Goal: Information Seeking & Learning: Learn about a topic

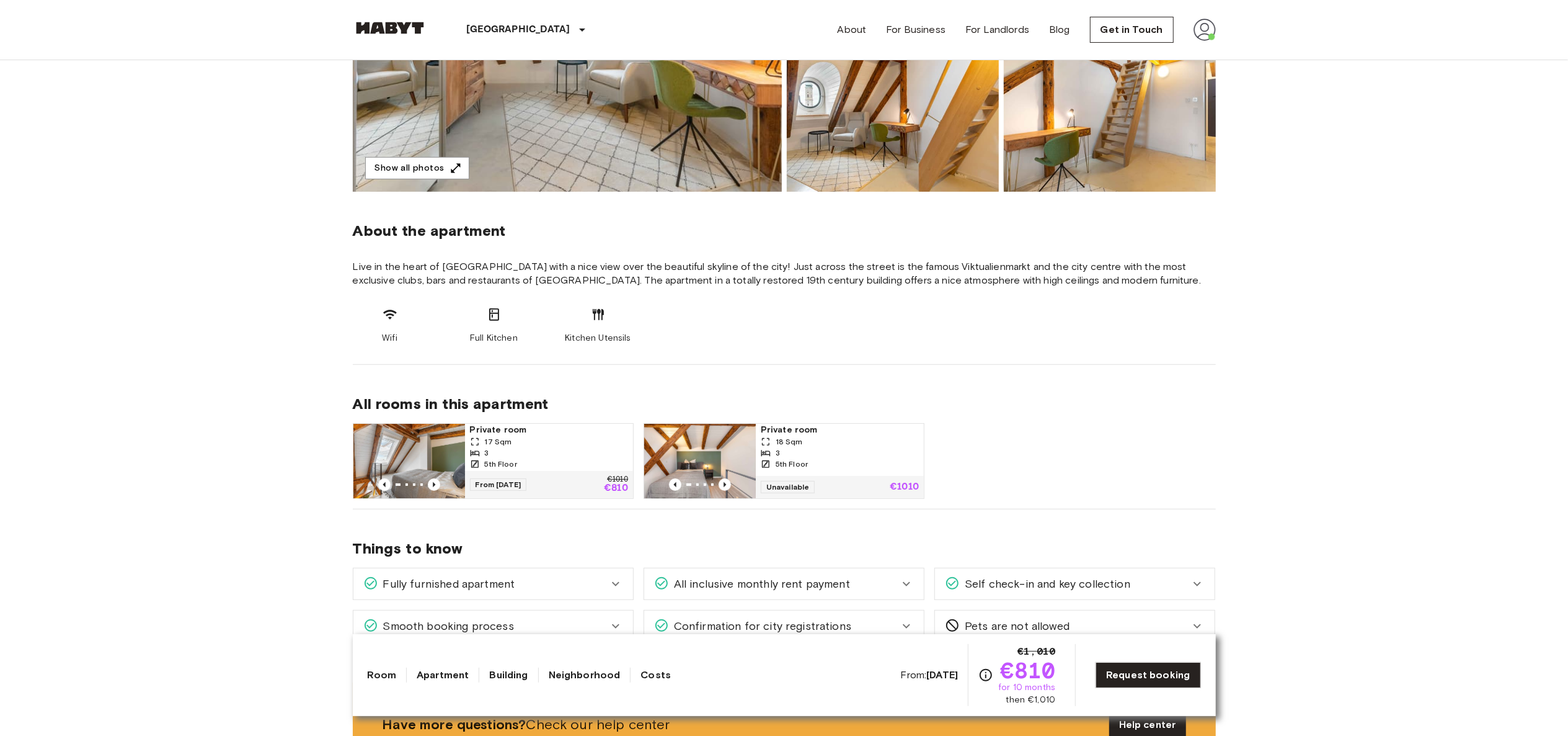
scroll to position [308, 0]
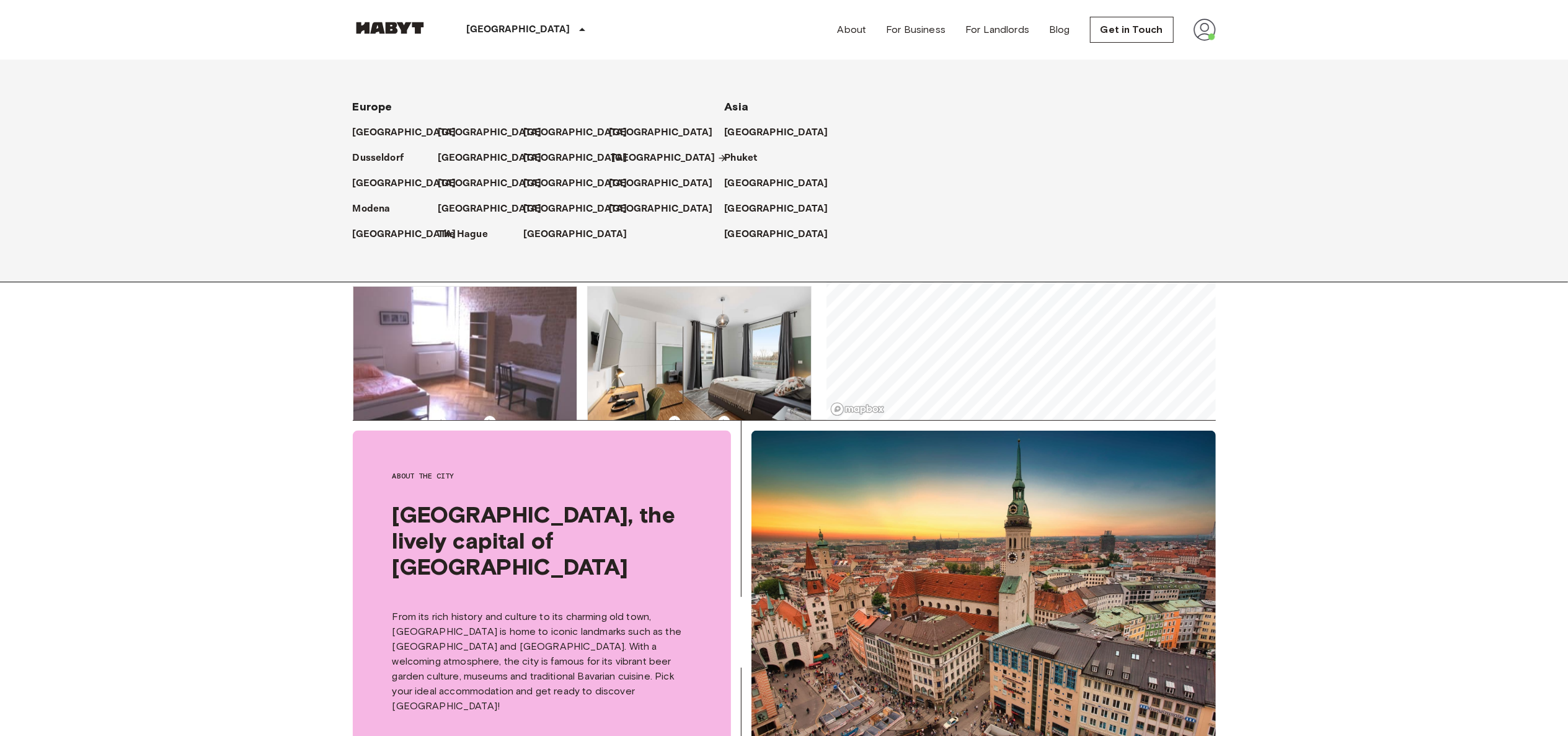
click at [643, 161] on p "[GEOGRAPHIC_DATA]" at bounding box center [663, 158] width 103 height 15
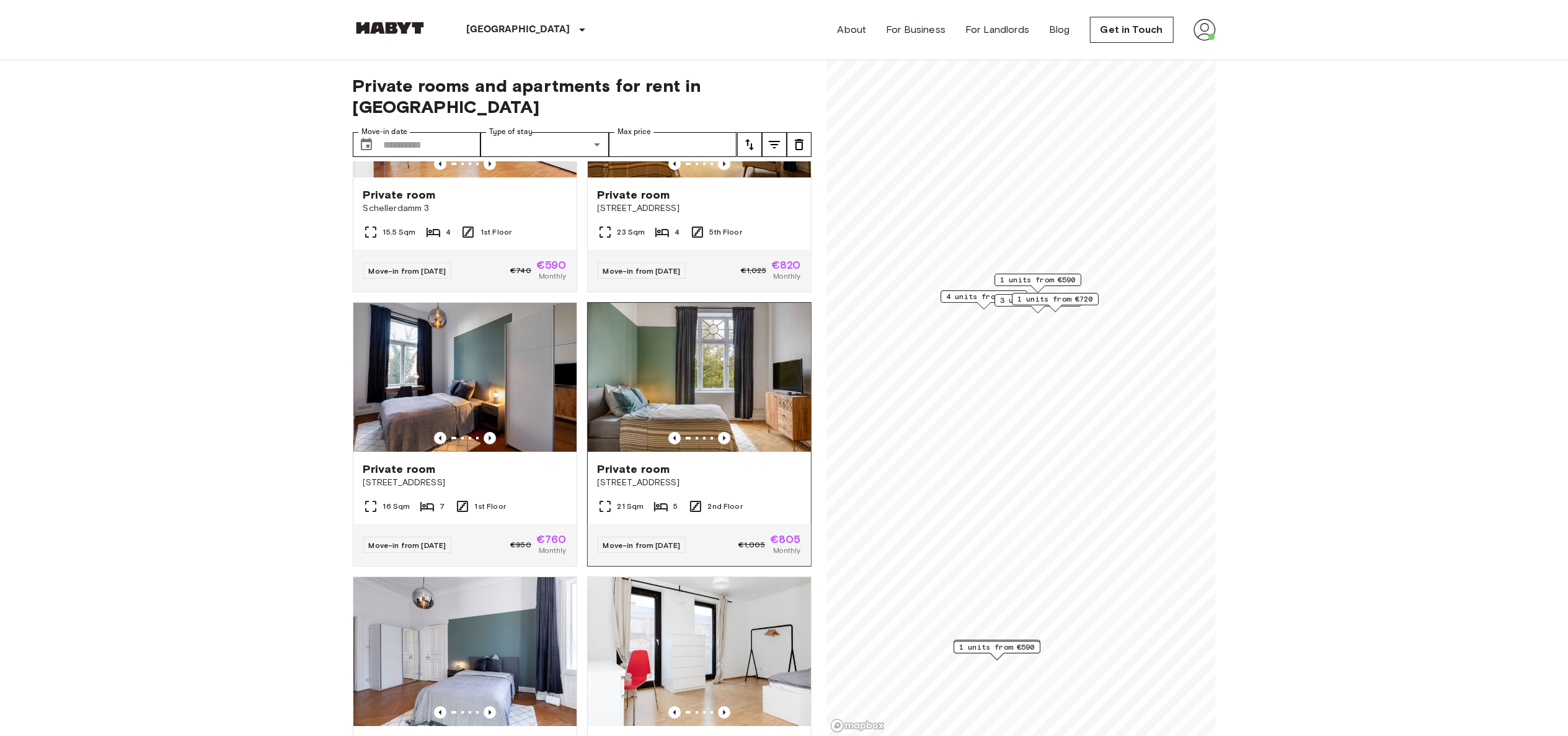
scroll to position [241, 0]
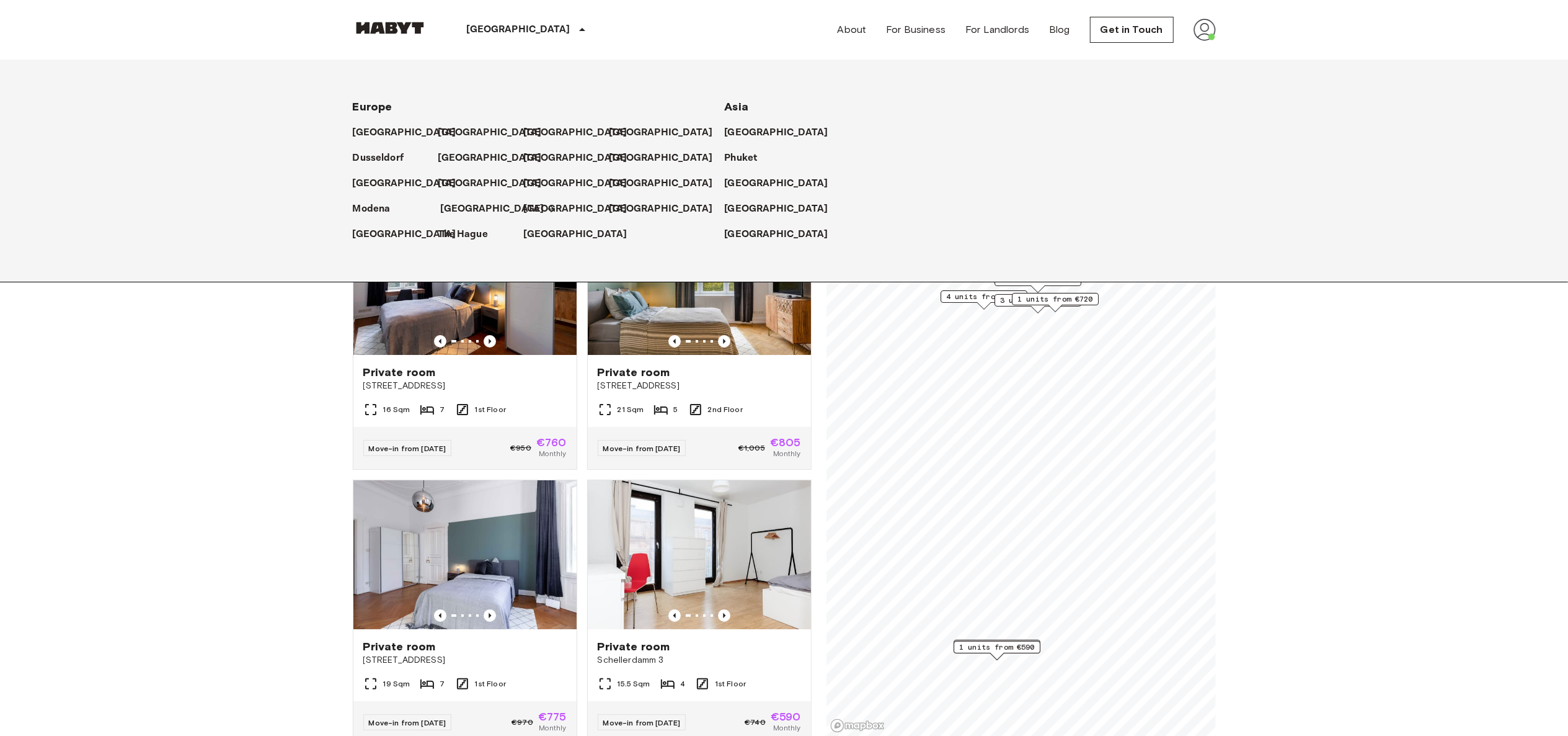
click at [464, 204] on p "[GEOGRAPHIC_DATA]" at bounding box center [492, 209] width 103 height 15
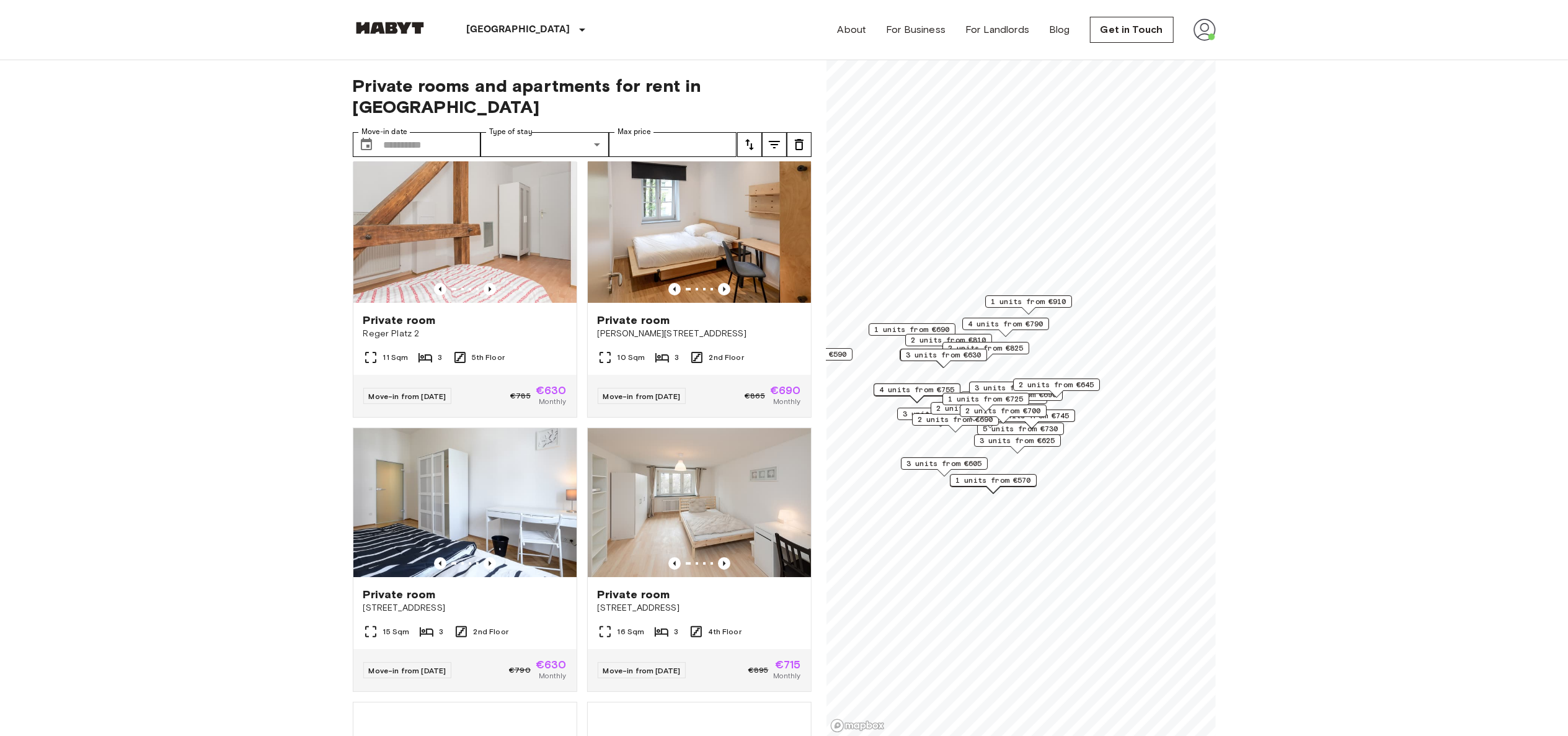
scroll to position [9628, 0]
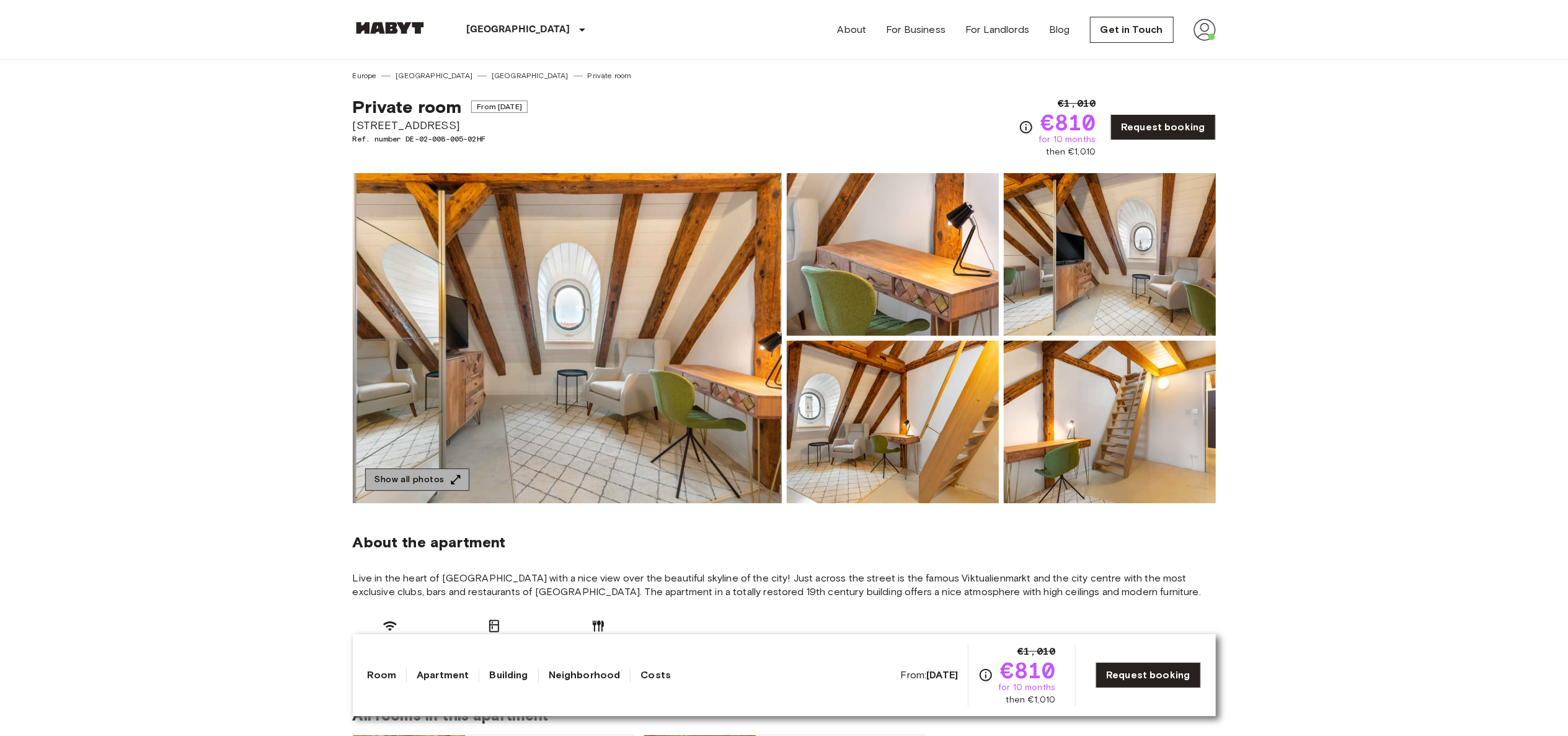
click at [451, 474] on icon "button" at bounding box center [455, 479] width 13 height 13
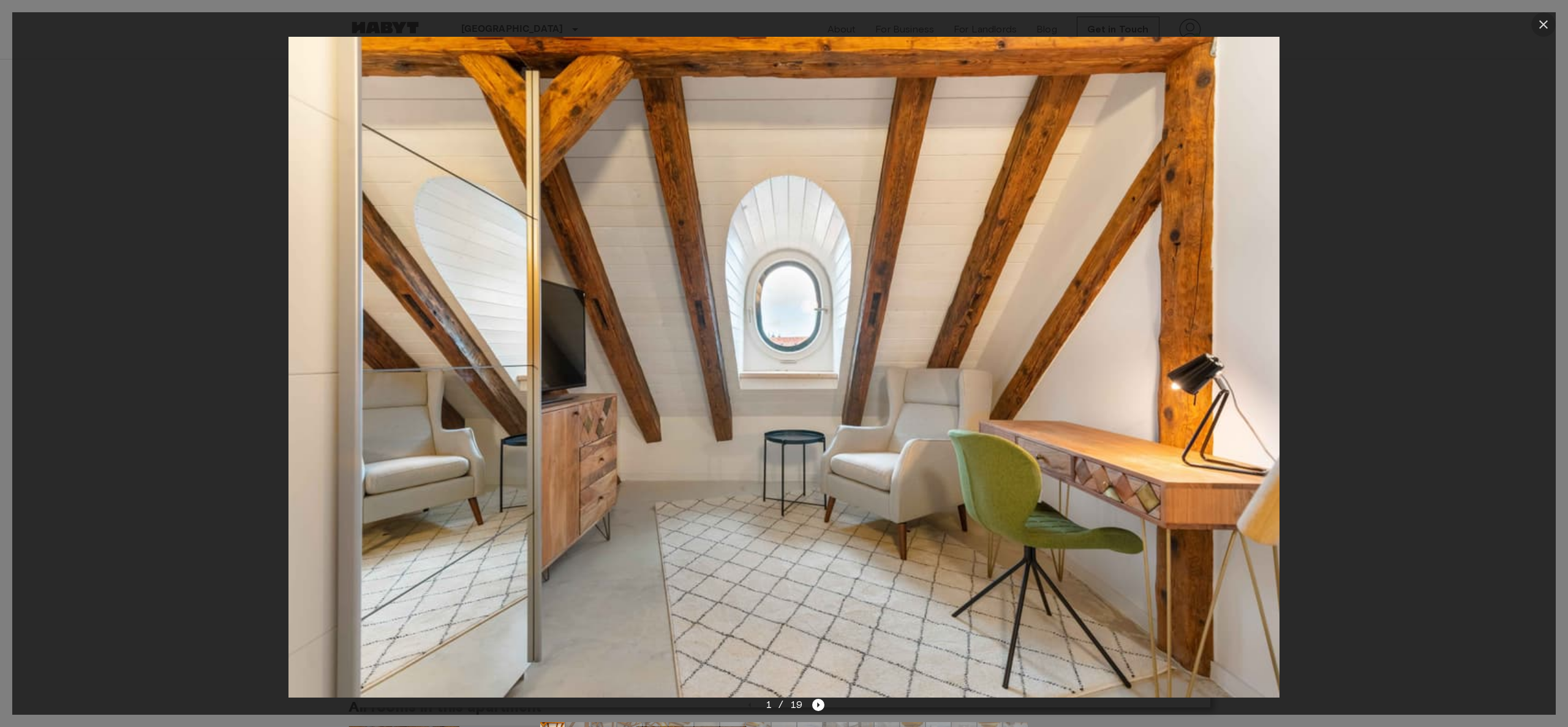
drag, startPoint x: 929, startPoint y: 137, endPoint x: 1545, endPoint y: 27, distance: 625.7
click at [1545, 27] on icon "button" at bounding box center [1543, 24] width 15 height 15
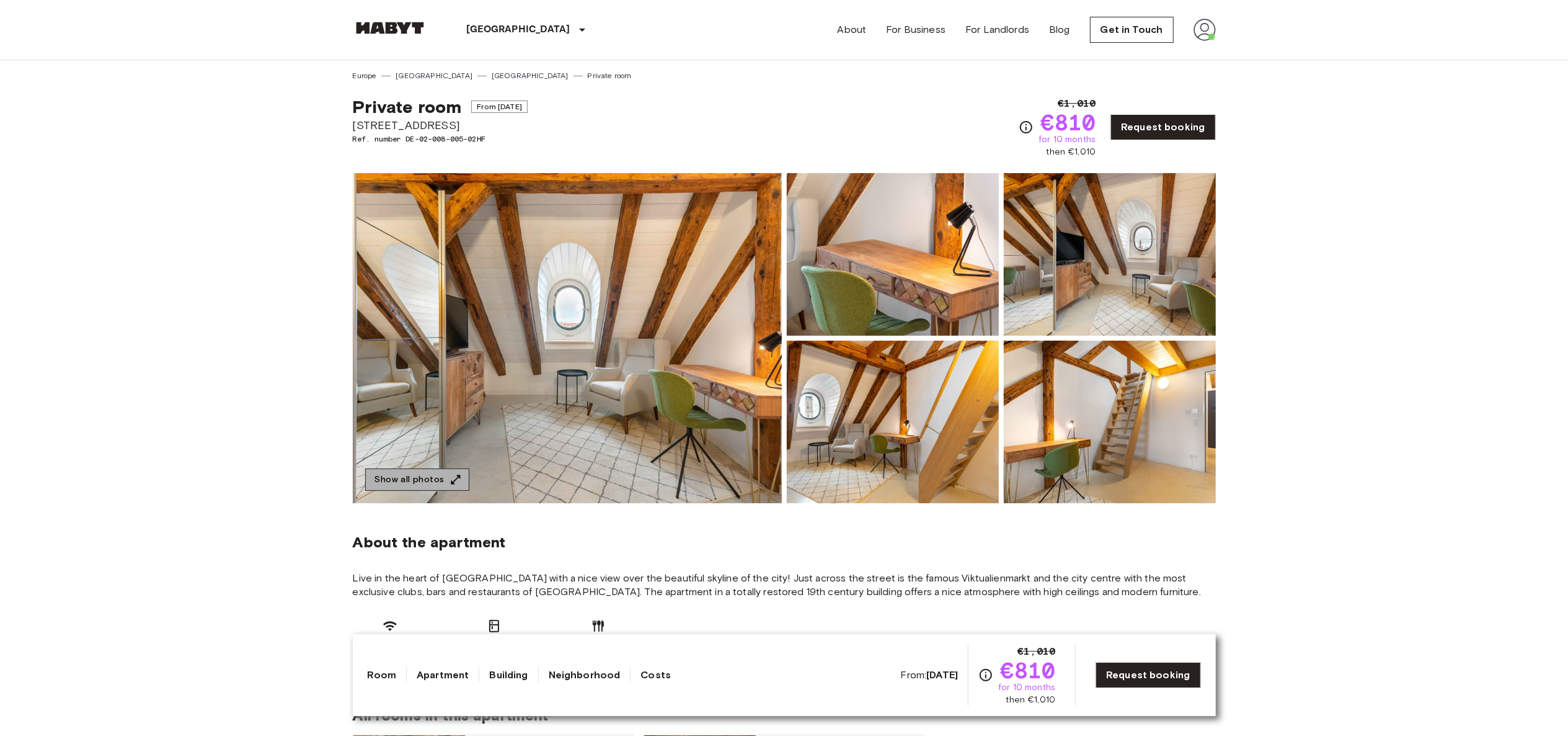
click at [429, 483] on button "Show all photos" at bounding box center [417, 479] width 104 height 23
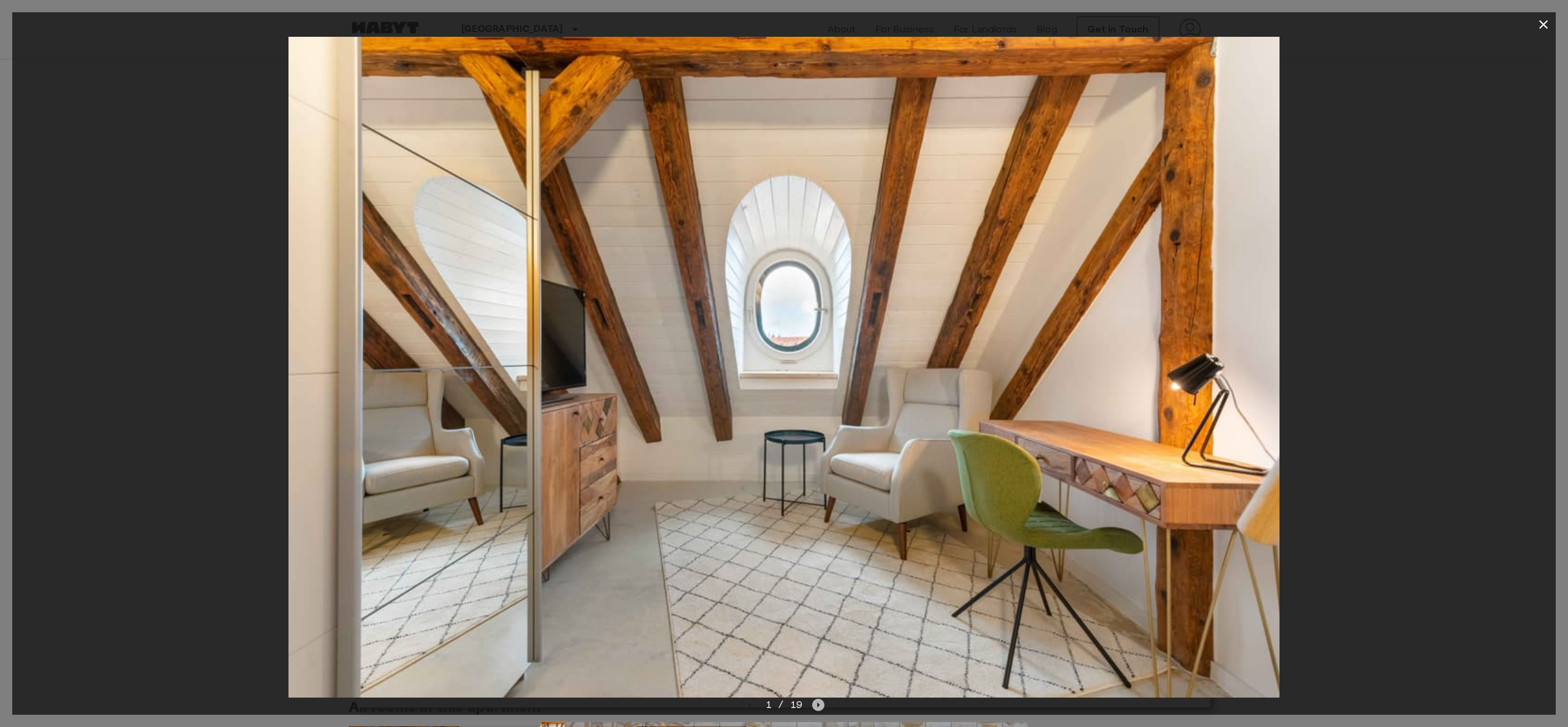
click at [820, 700] on icon "Next image" at bounding box center [818, 704] width 12 height 12
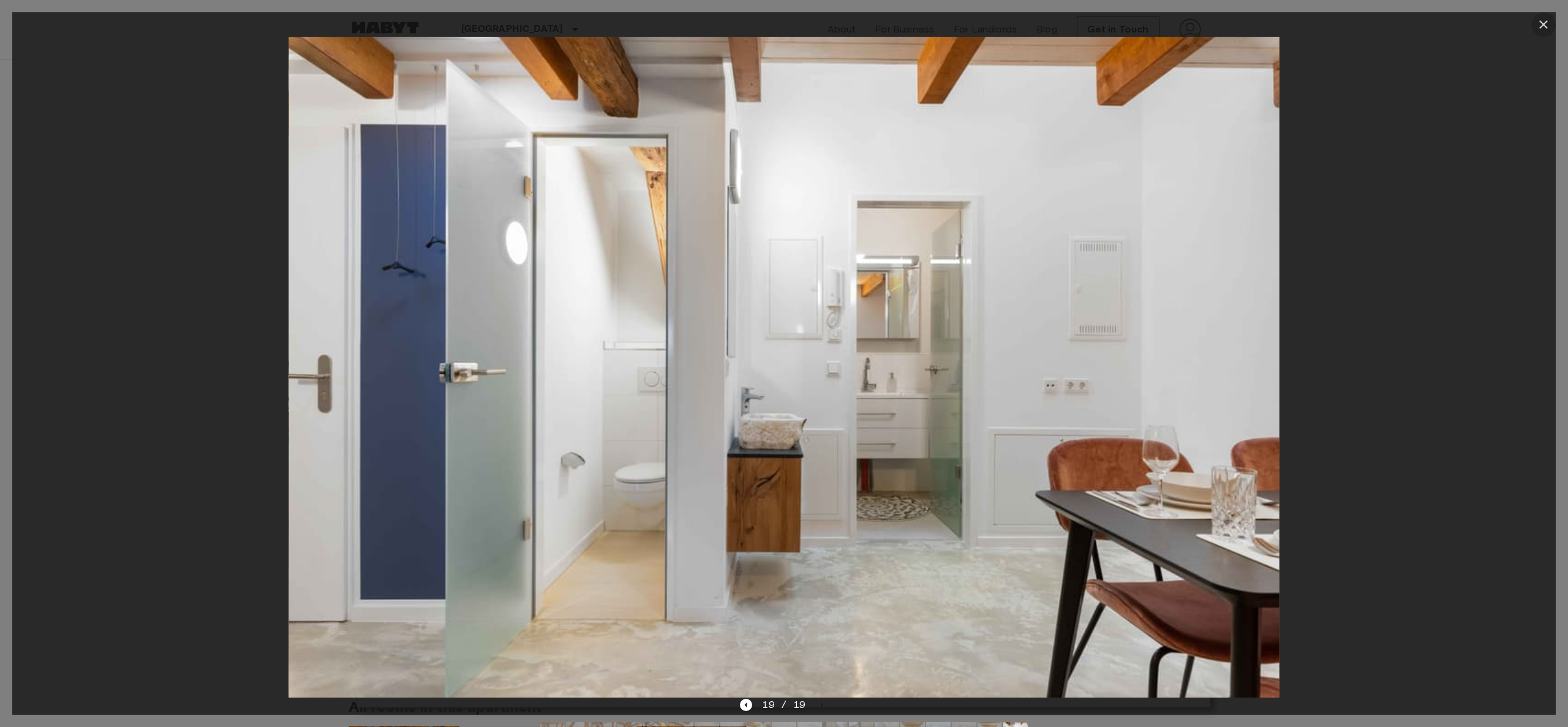
click at [1540, 16] on button "button" at bounding box center [1544, 25] width 25 height 25
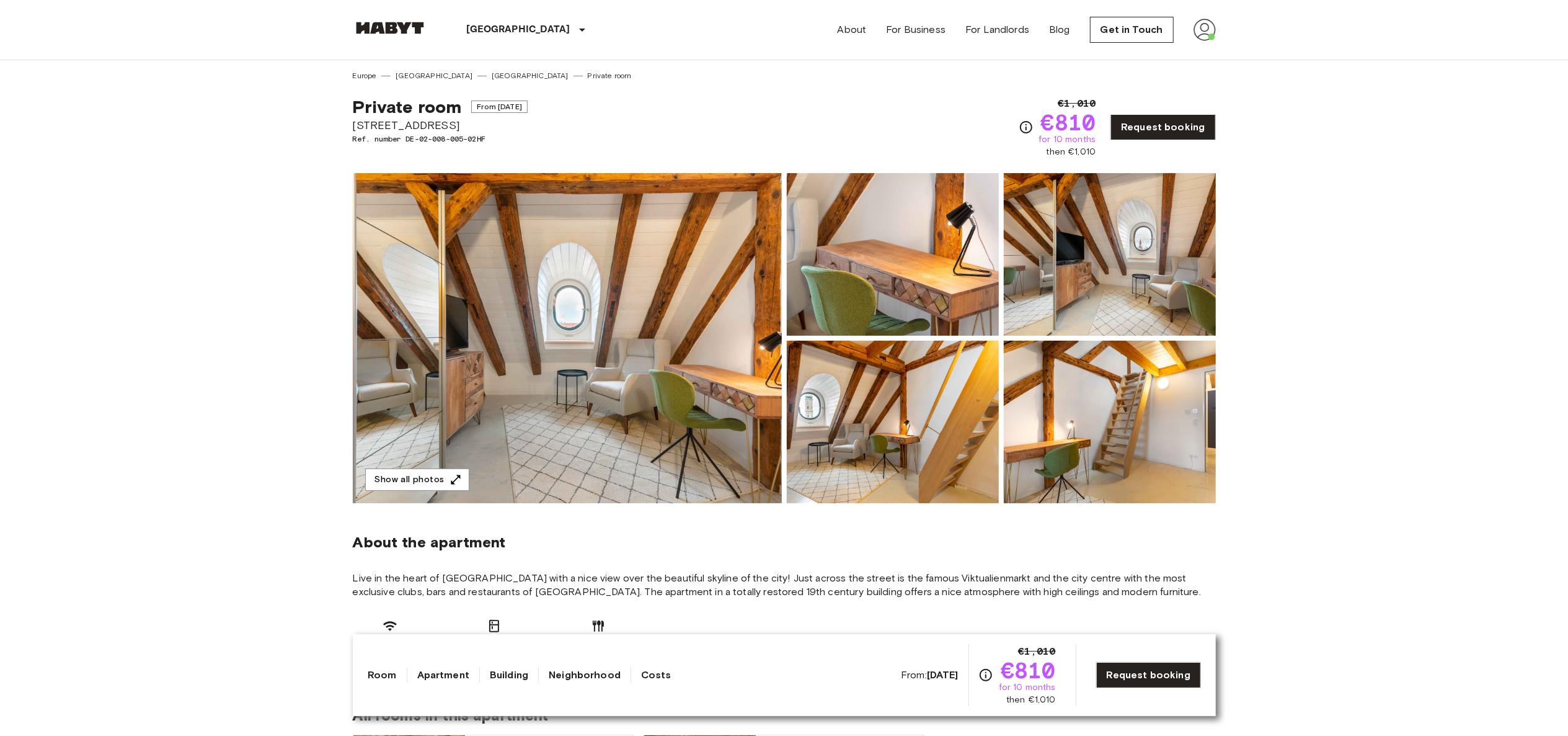
click at [459, 508] on section "About the apartment Live in the heart of Munich with a nice view over the beaut…" at bounding box center [784, 590] width 863 height 173
click at [442, 464] on img at bounding box center [567, 338] width 429 height 330
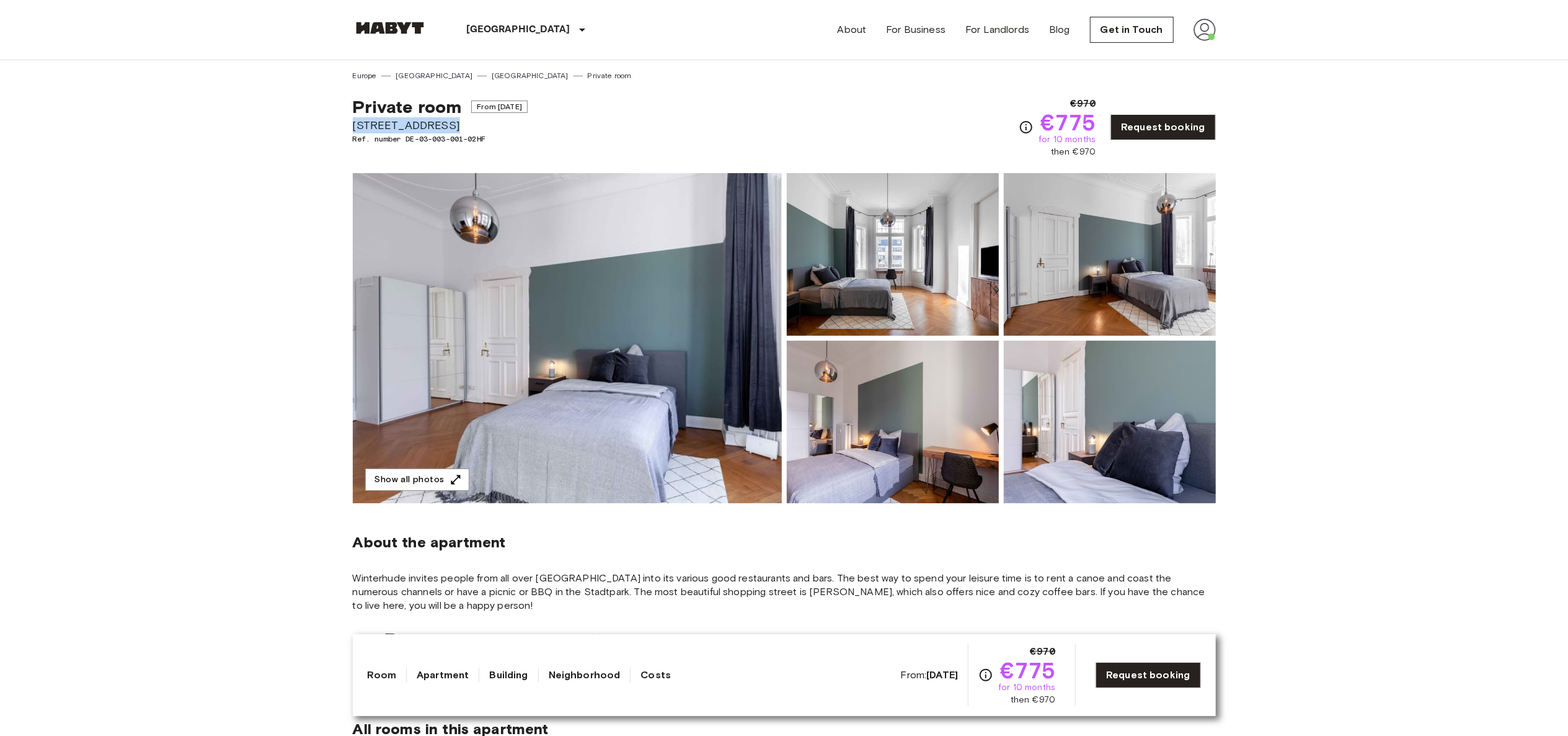
drag, startPoint x: 444, startPoint y: 127, endPoint x: 325, endPoint y: 126, distance: 119.0
copy span "Sierichstraße 18"
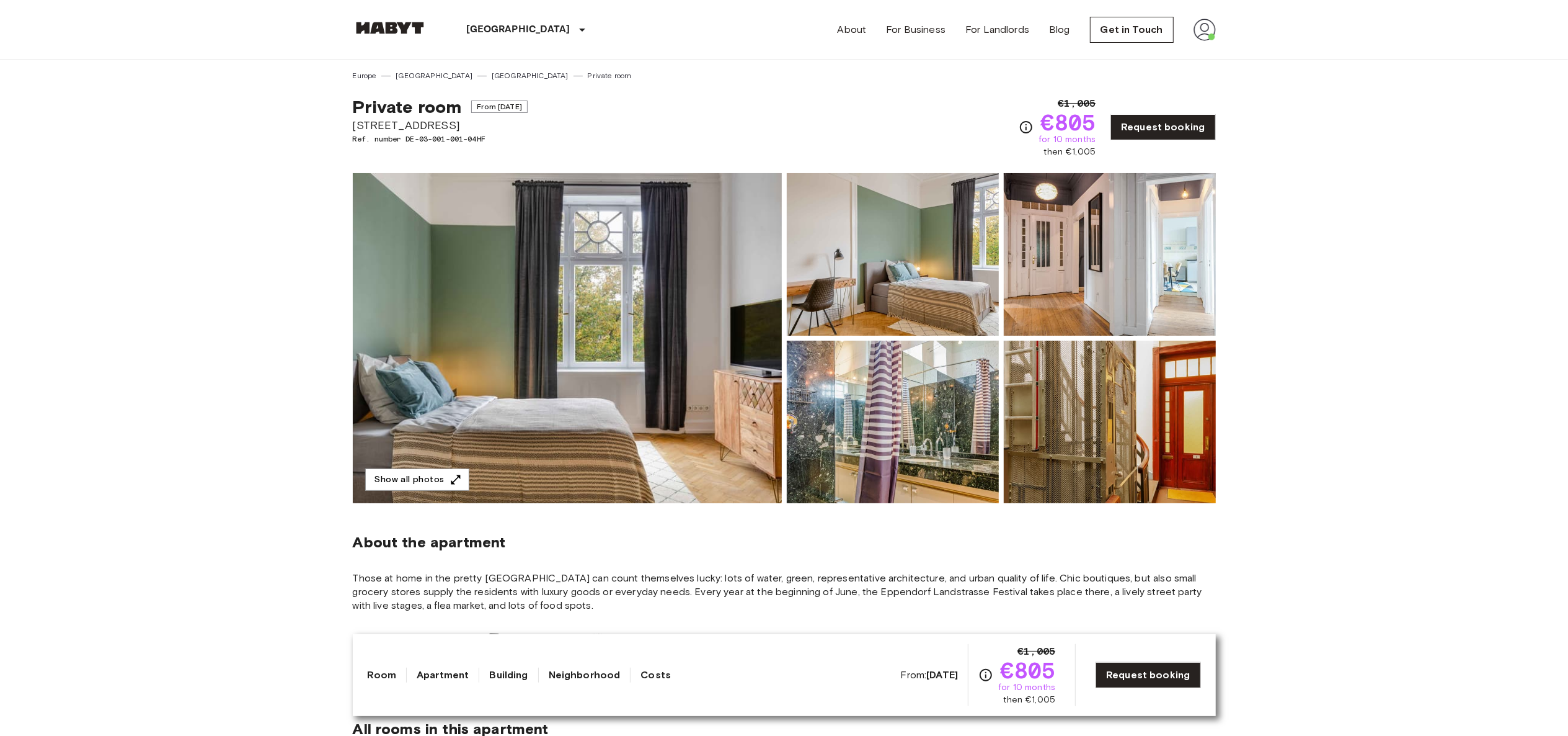
click at [424, 121] on span "[STREET_ADDRESS]" at bounding box center [440, 125] width 175 height 16
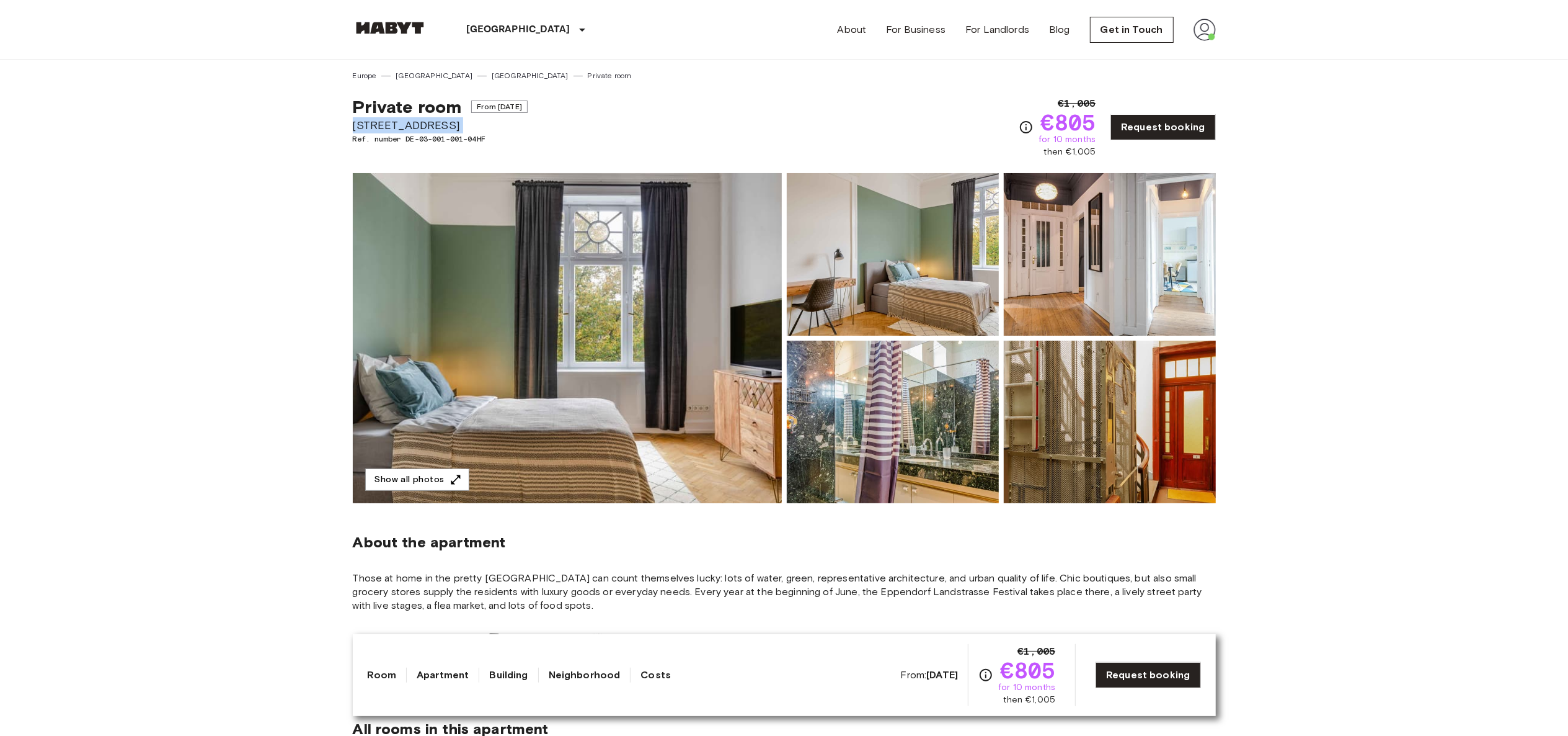
copy span "[STREET_ADDRESS]"
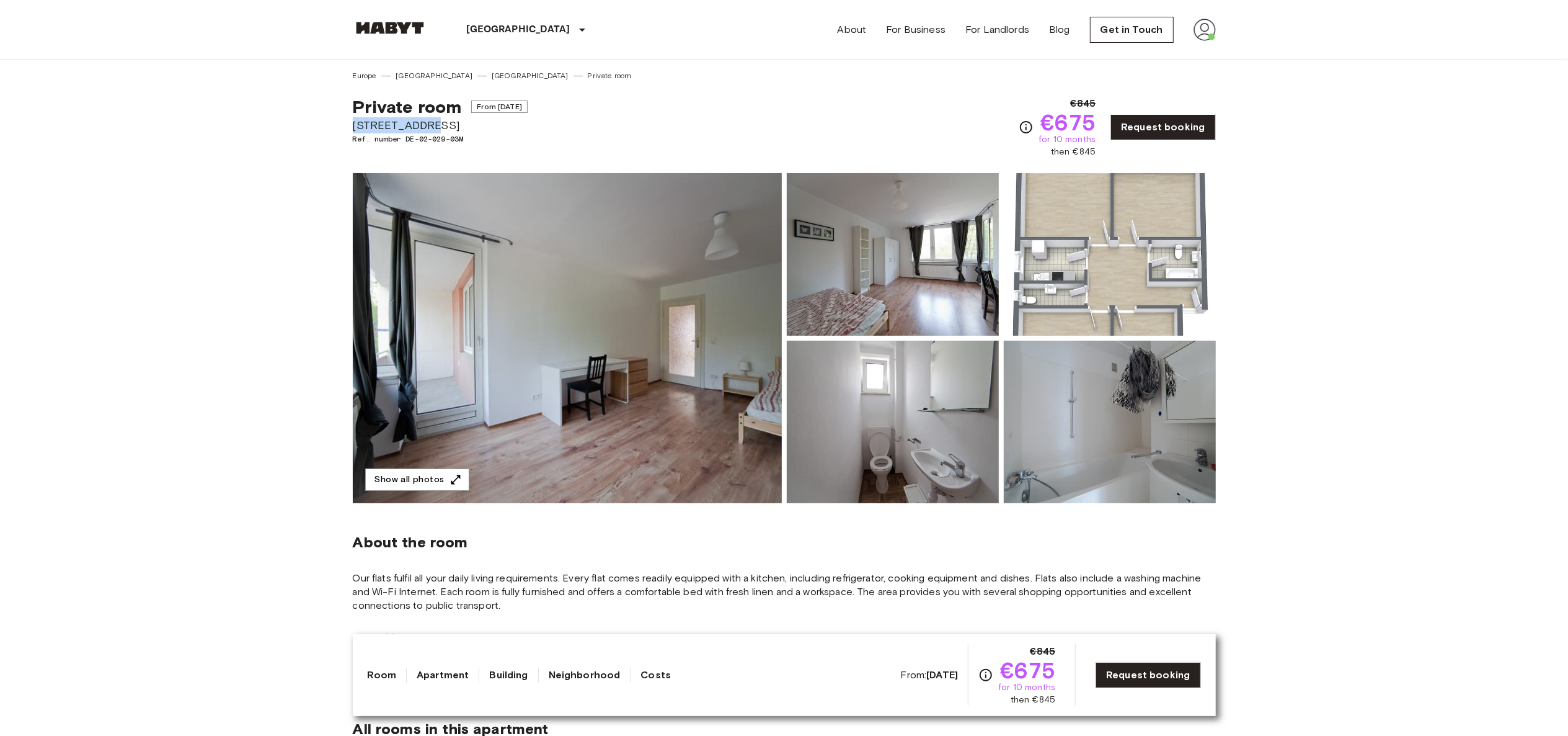
drag, startPoint x: 419, startPoint y: 121, endPoint x: 335, endPoint y: 120, distance: 84.0
copy span "Fallstraße 42"
click at [684, 115] on div "Private room From Oct 4 2025 Fallstraße 42 Ref. number DE-02-029-03M €845 €675 …" at bounding box center [784, 119] width 863 height 77
click at [420, 123] on span "Fallstraße 42" at bounding box center [440, 125] width 175 height 16
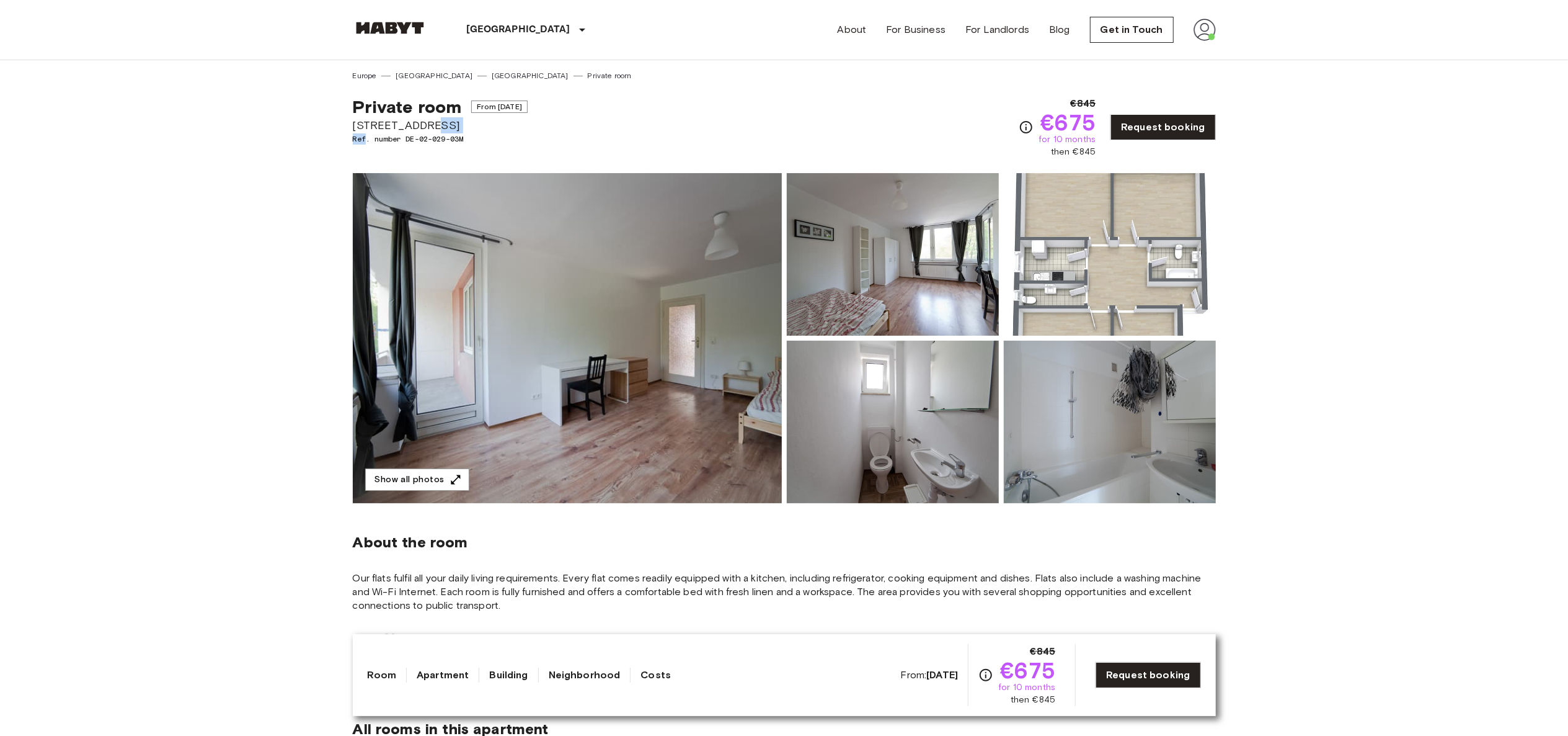
drag, startPoint x: 420, startPoint y: 123, endPoint x: 316, endPoint y: 134, distance: 104.6
click at [380, 131] on span "Fallstraße 42" at bounding box center [440, 125] width 175 height 16
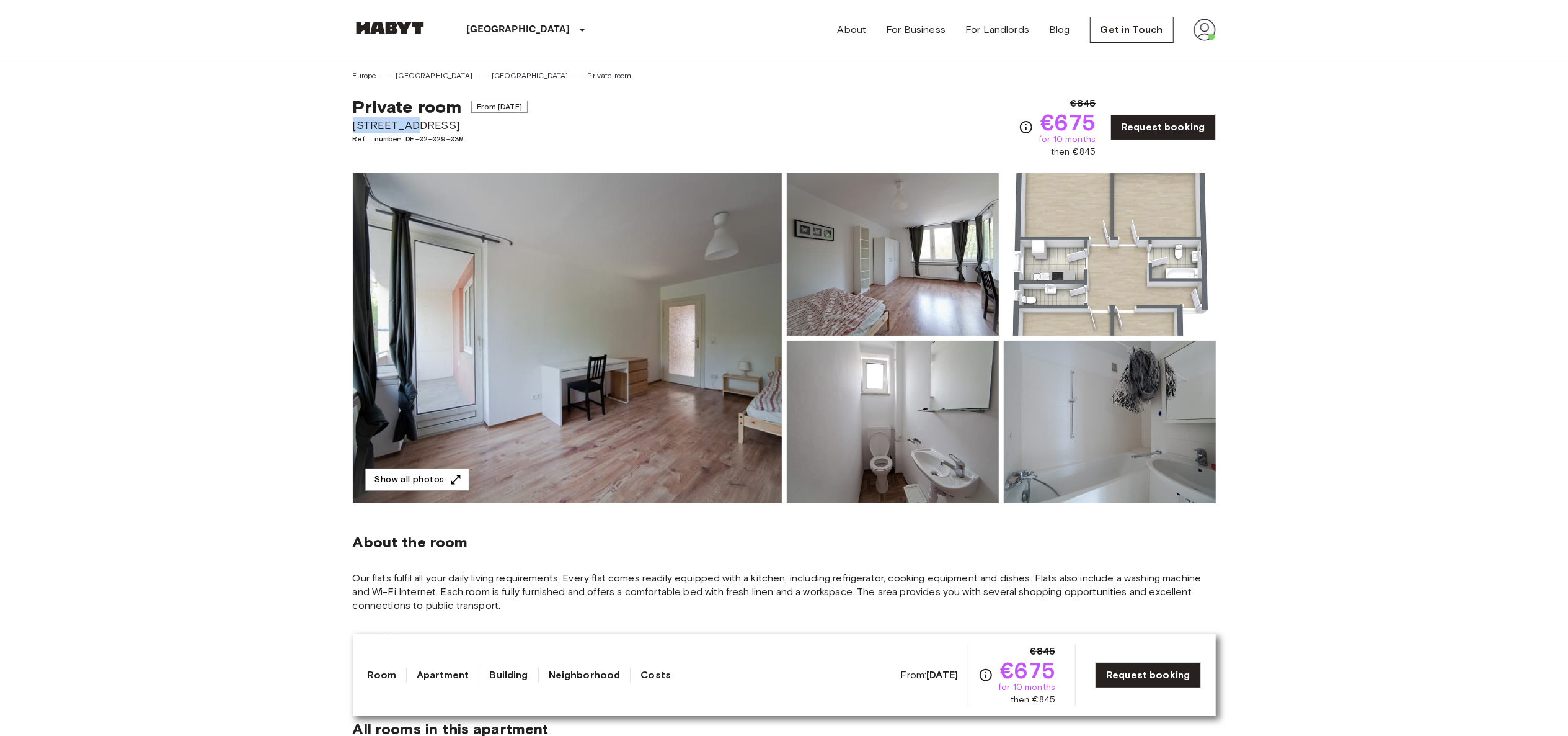
click at [380, 131] on span "Fallstraße 42" at bounding box center [440, 125] width 175 height 16
copy span "Fallstraße 42"
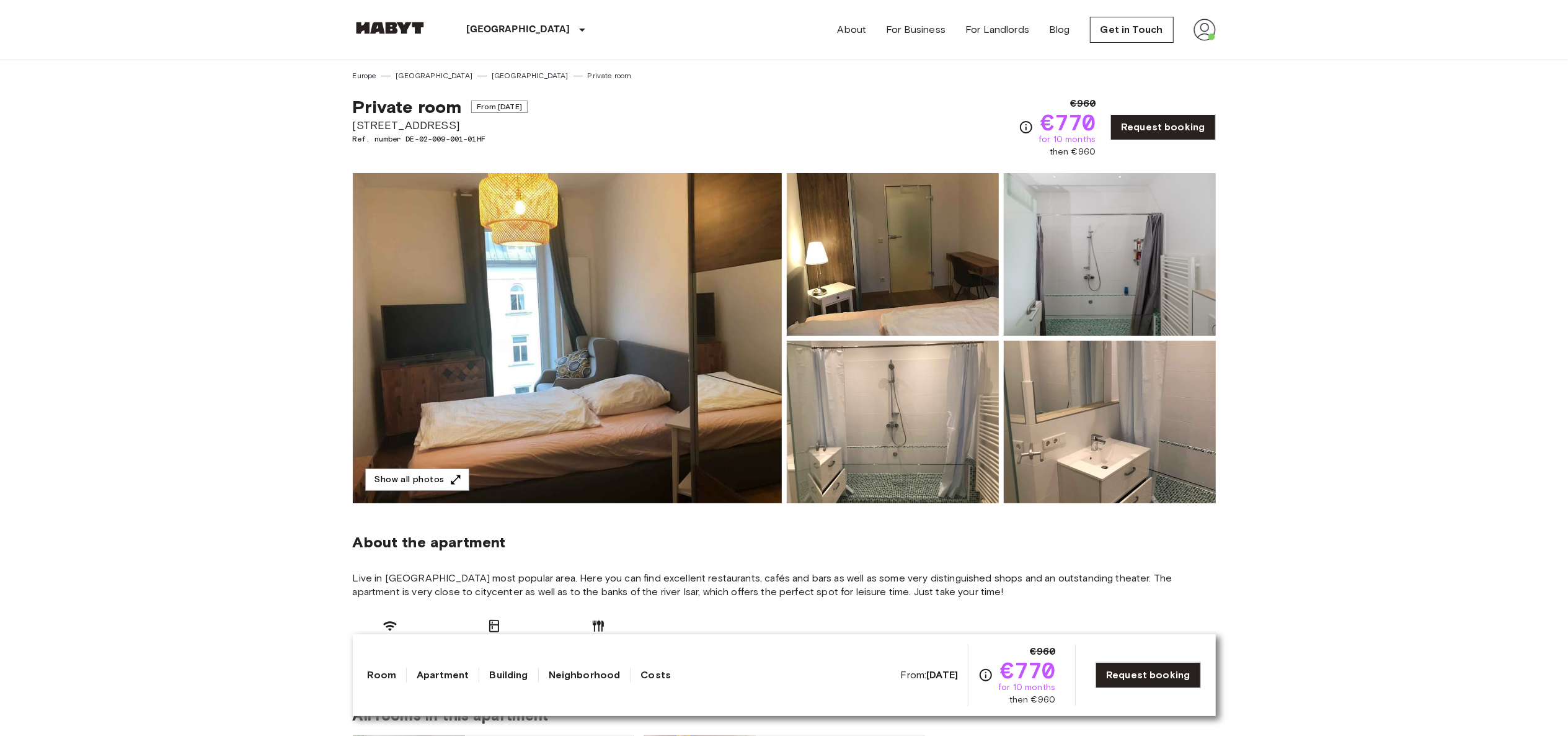
click at [424, 120] on span "Fraunhoferstraße 10" at bounding box center [440, 125] width 175 height 16
copy span "Fraunhoferstraße 10"
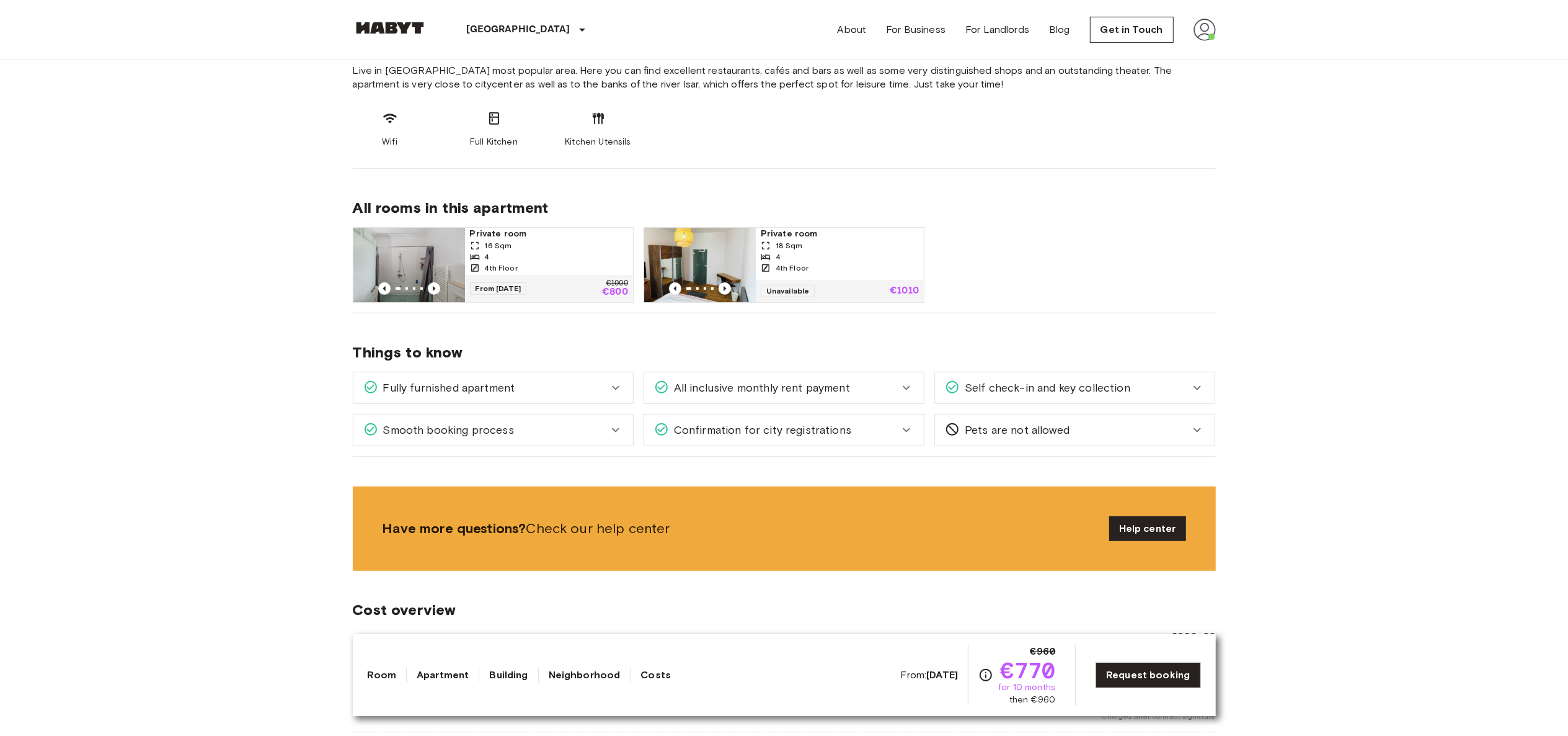
scroll to position [511, 0]
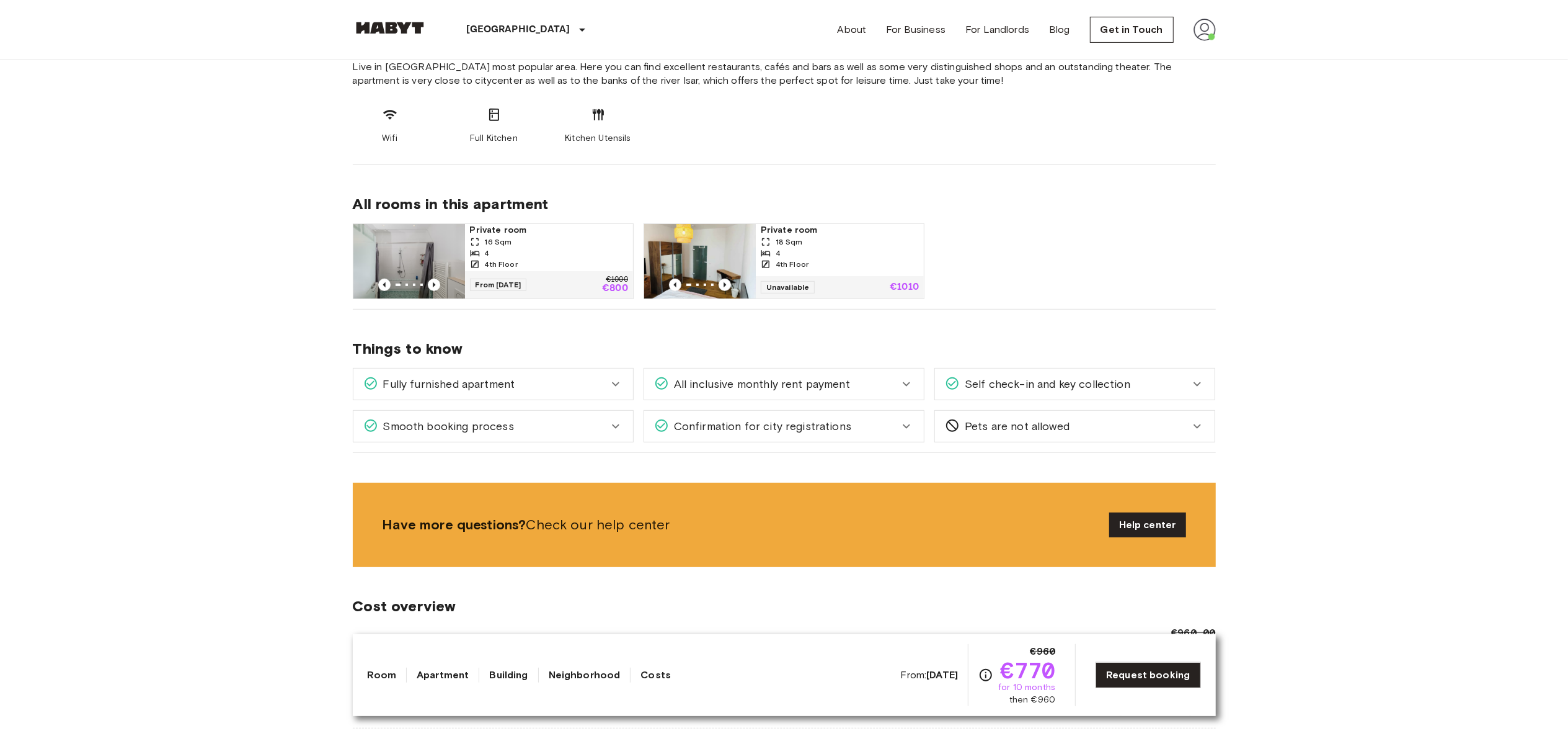
click at [475, 232] on span "Private room" at bounding box center [549, 230] width 158 height 13
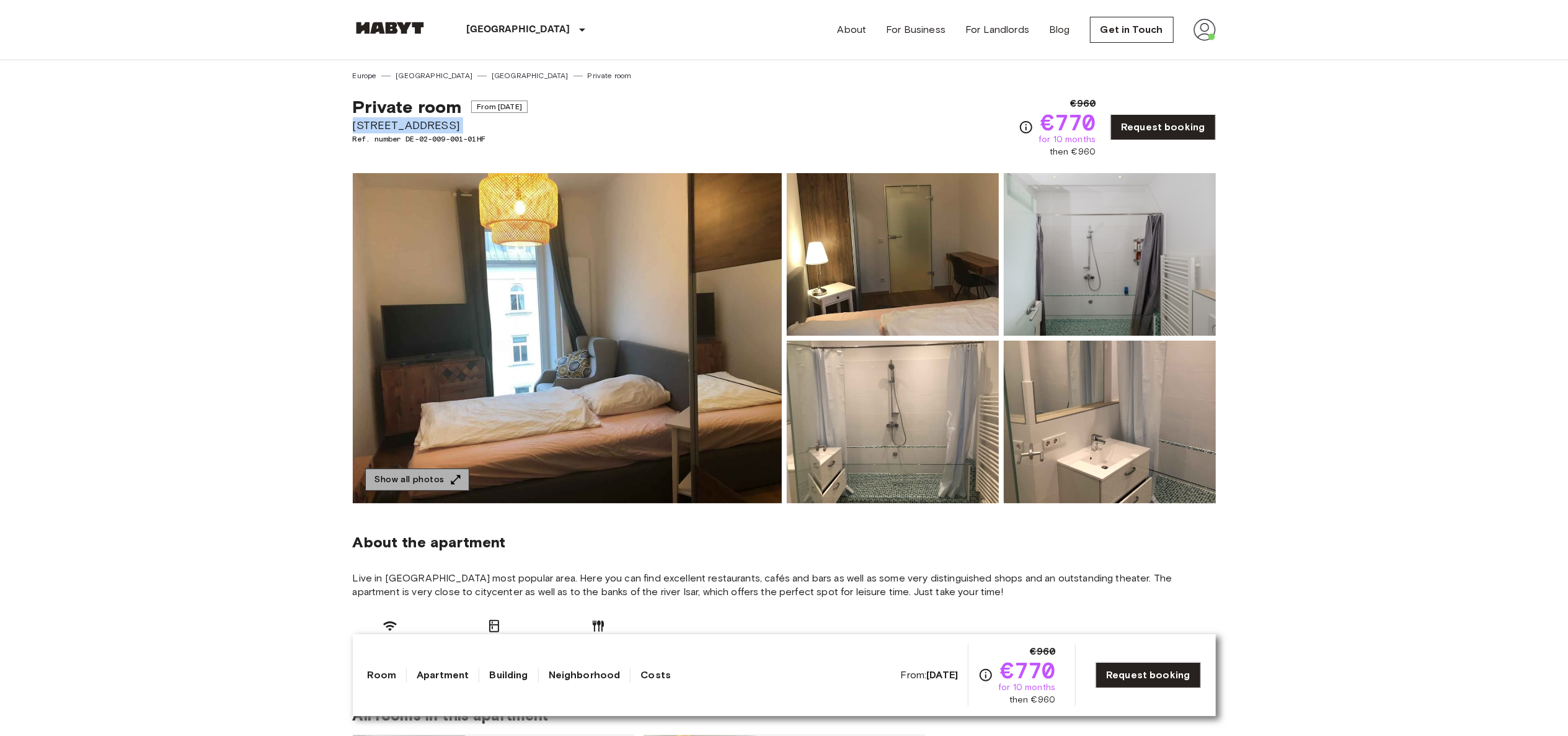
click at [448, 468] on button "Show all photos" at bounding box center [417, 479] width 104 height 23
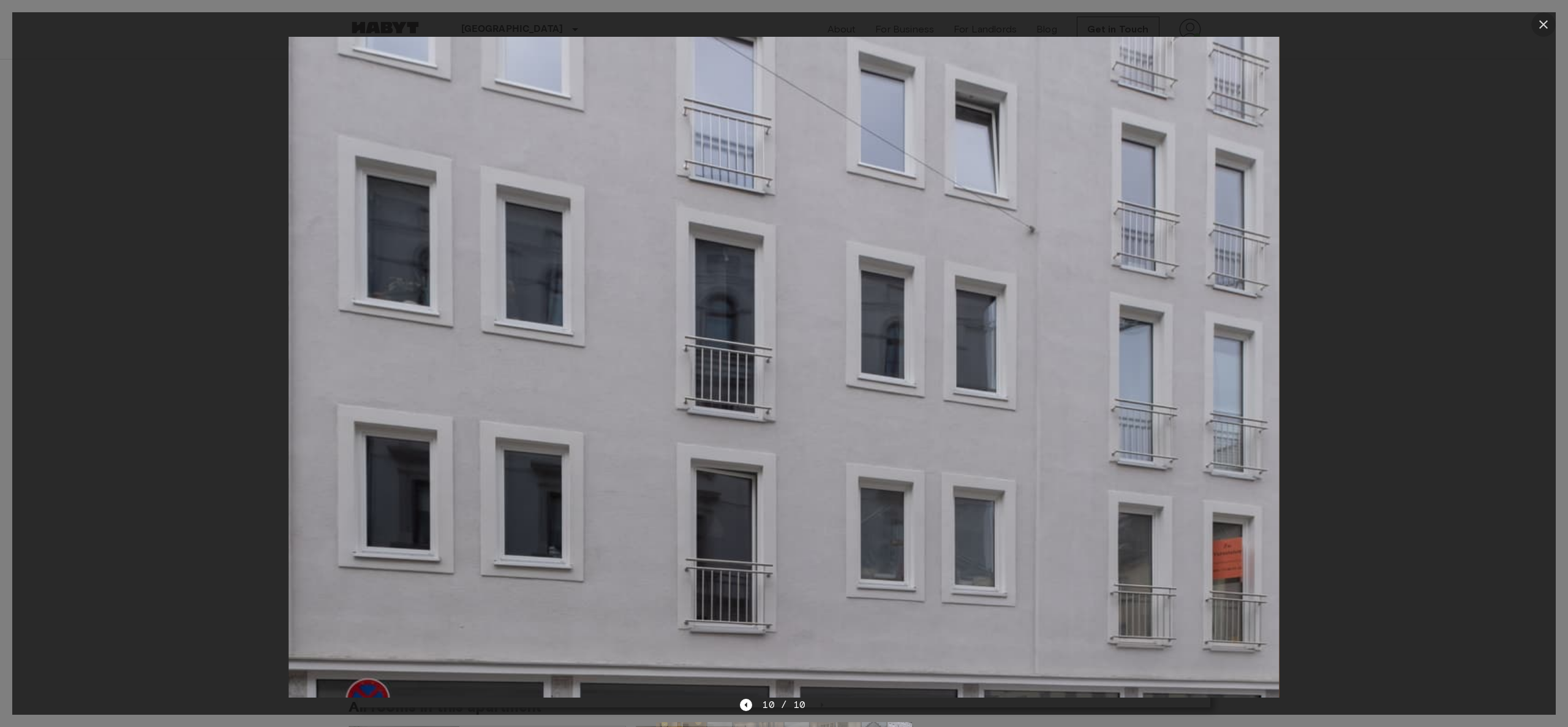
click at [1541, 21] on icon "button" at bounding box center [1543, 24] width 15 height 15
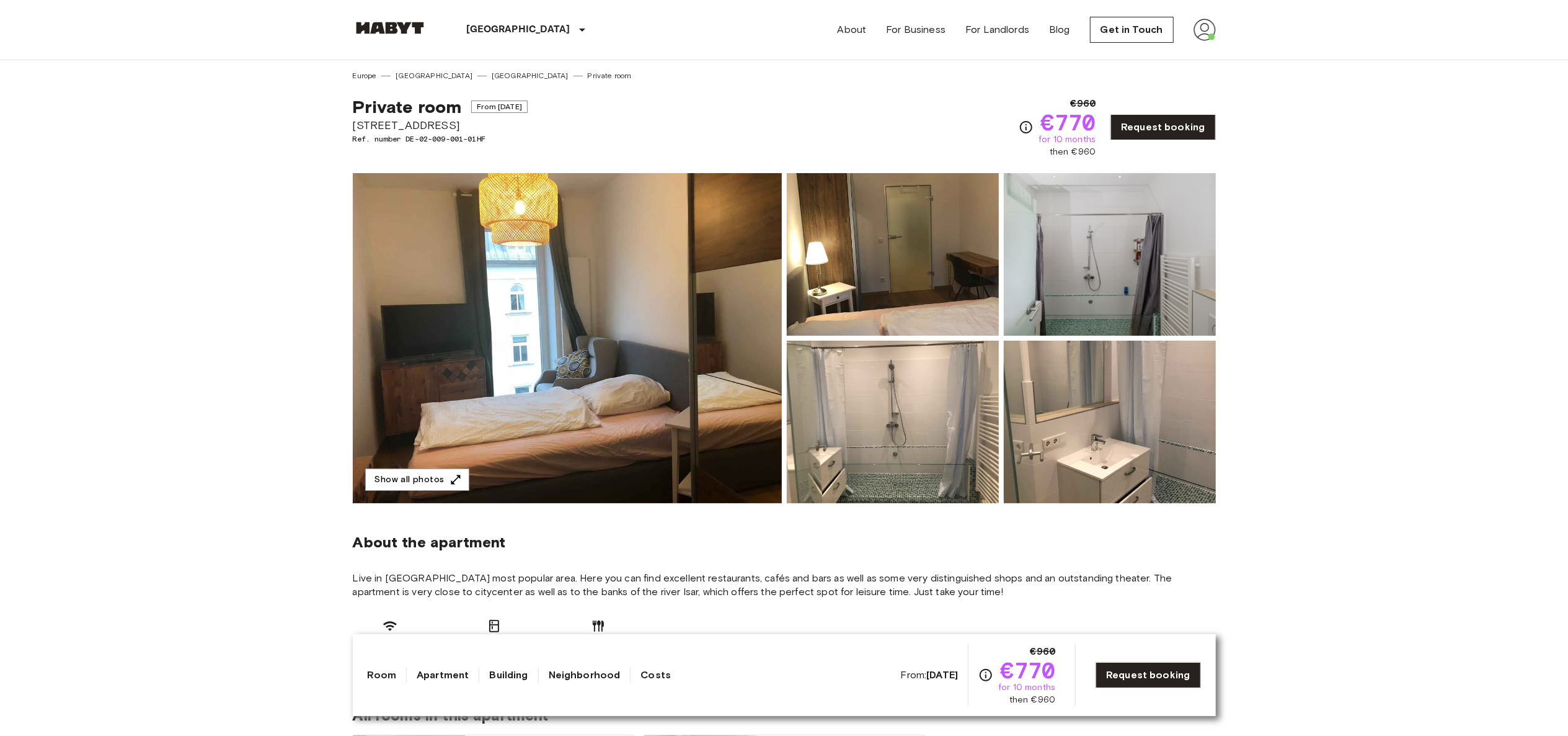
click at [798, 101] on div "Private room From Oct 19 2025 Fraunhoferstraße 10 Ref. number DE-02-009-001-01H…" at bounding box center [784, 119] width 863 height 77
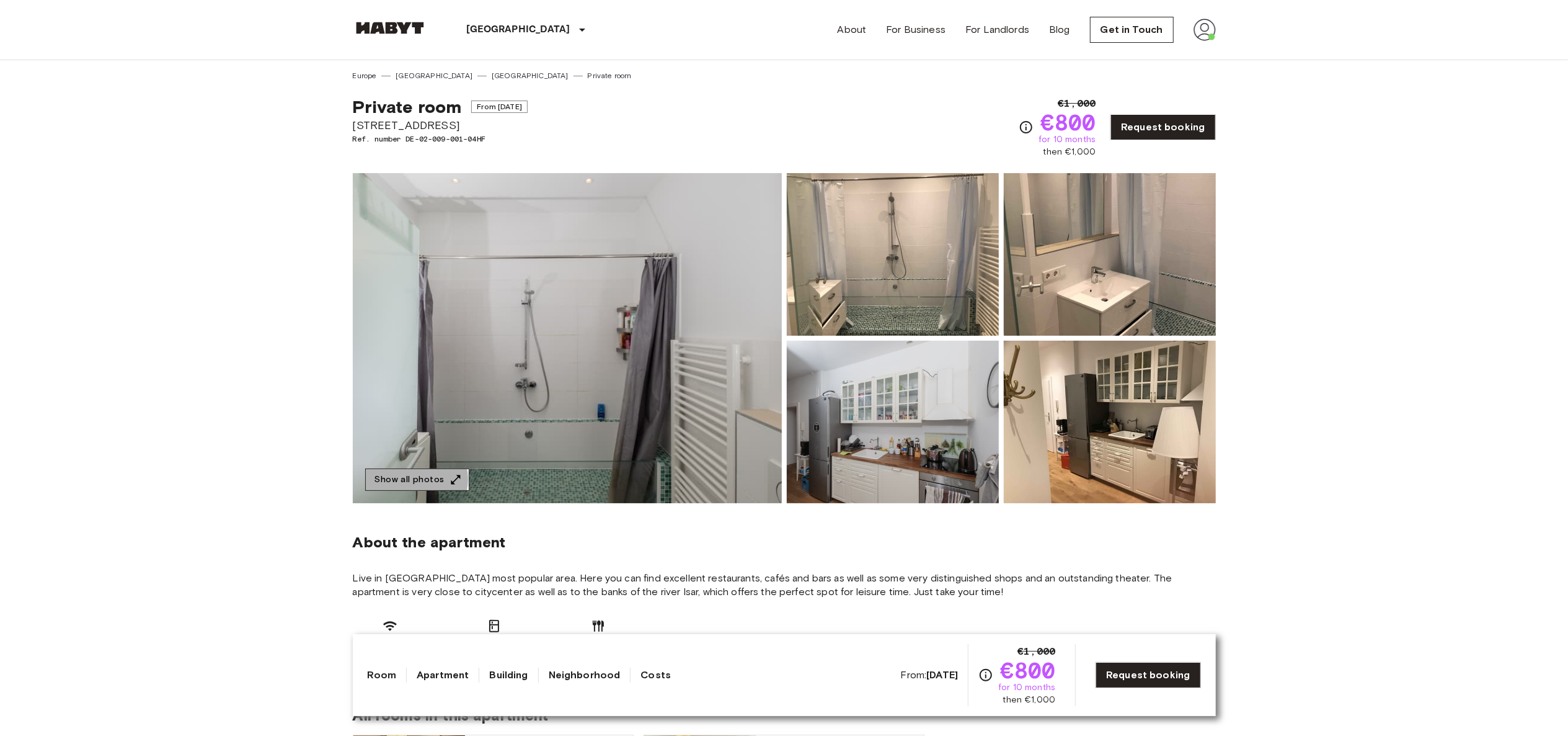
click at [415, 479] on button "Show all photos" at bounding box center [417, 479] width 104 height 23
